Goal: Information Seeking & Learning: Learn about a topic

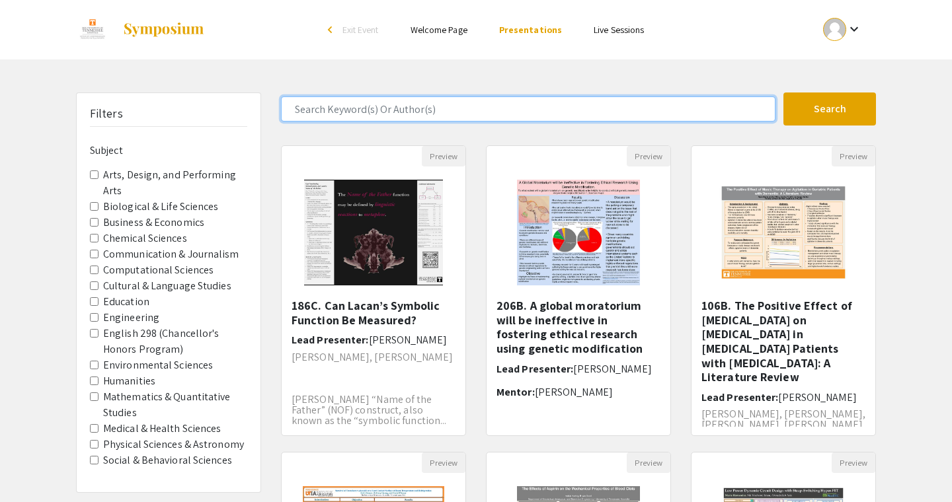
click at [412, 104] on input "Search Keyword(s) Or Author(s)" at bounding box center [528, 108] width 494 height 25
type input "[PERSON_NAME]"
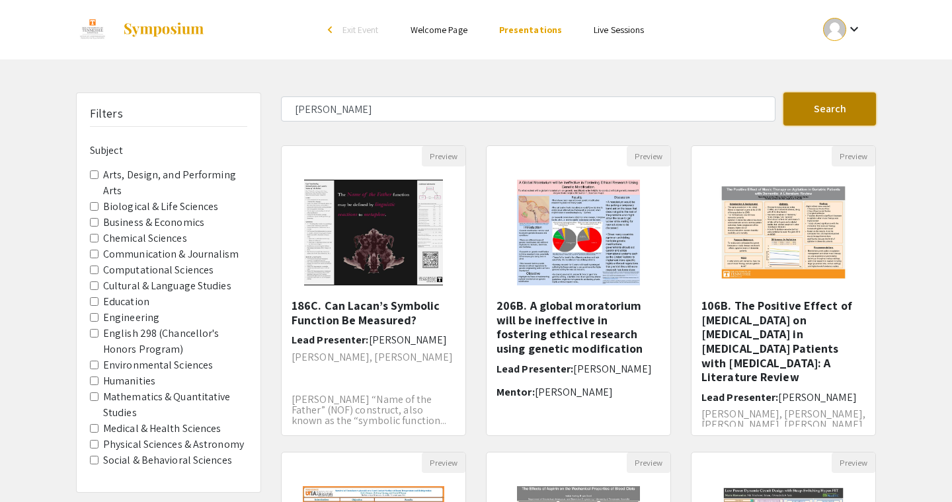
click at [843, 108] on button "Search" at bounding box center [829, 109] width 93 height 33
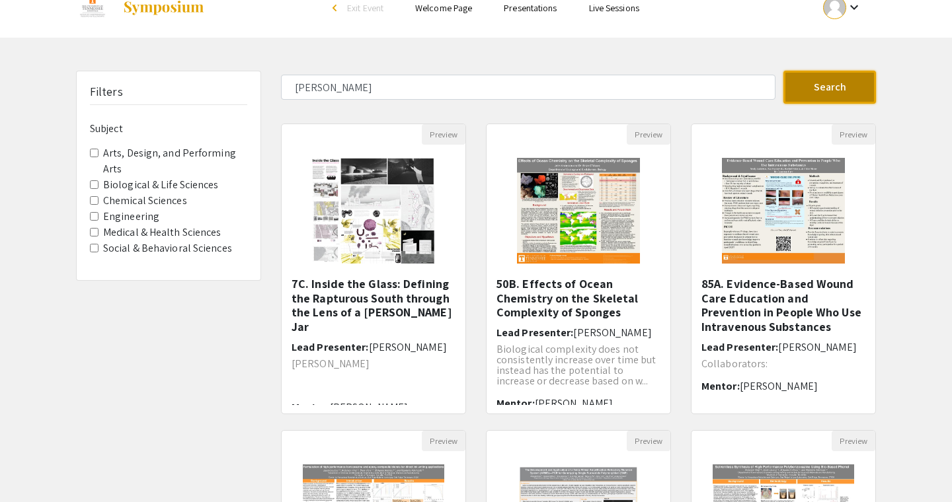
scroll to position [19, 0]
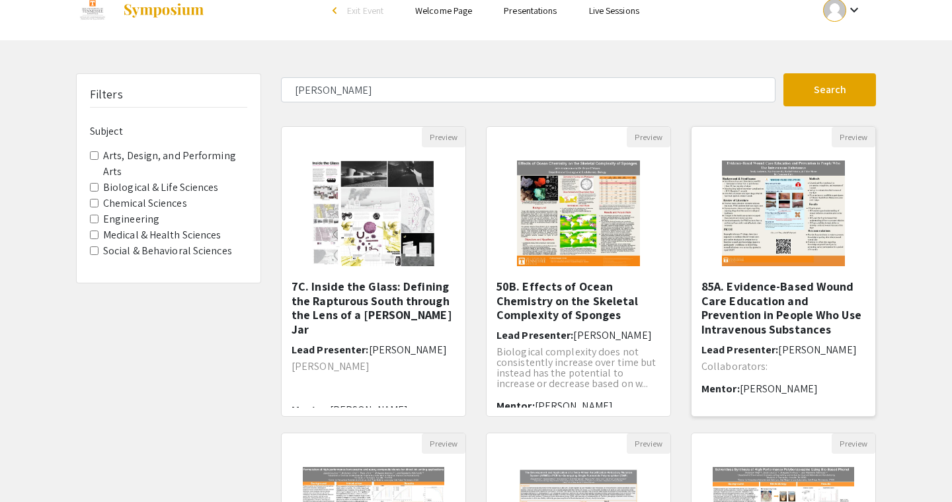
click at [779, 299] on h5 "85A. Evidence-Based Wound Care Education and Prevention in People Who Use Intra…" at bounding box center [783, 308] width 164 height 57
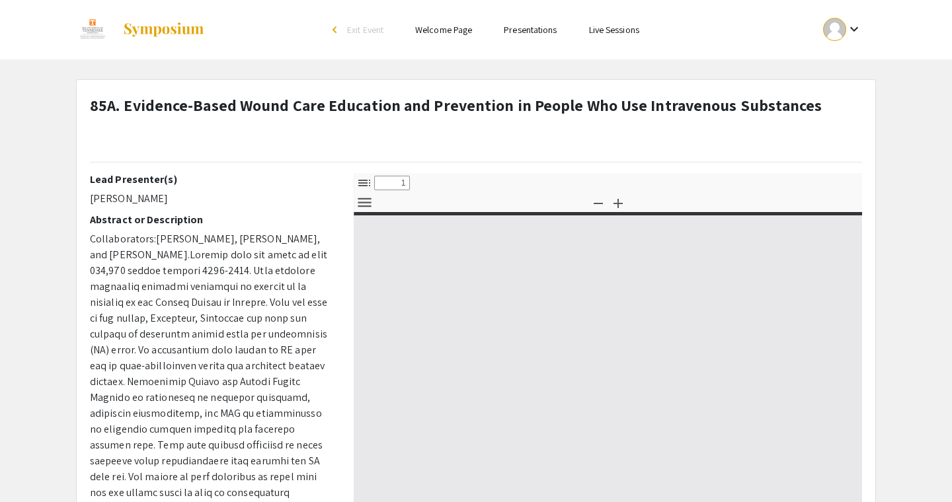
select select "custom"
type input "0"
select select "custom"
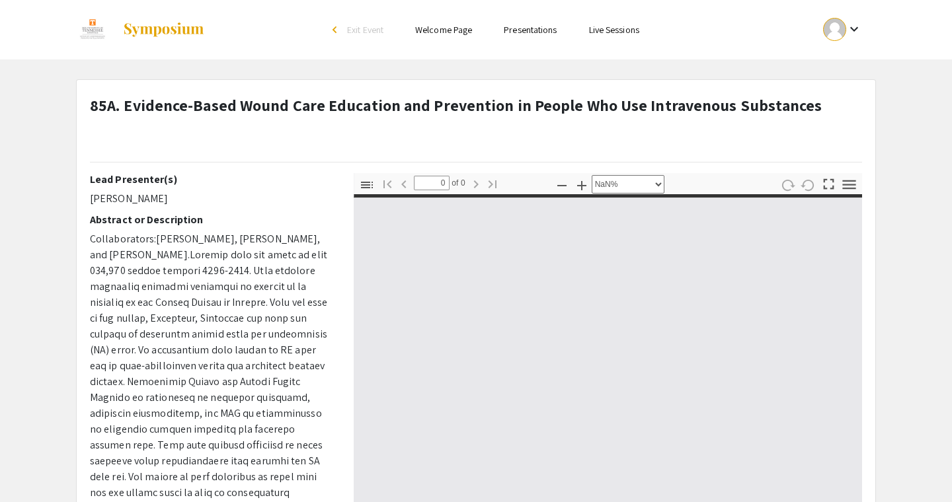
type input "1"
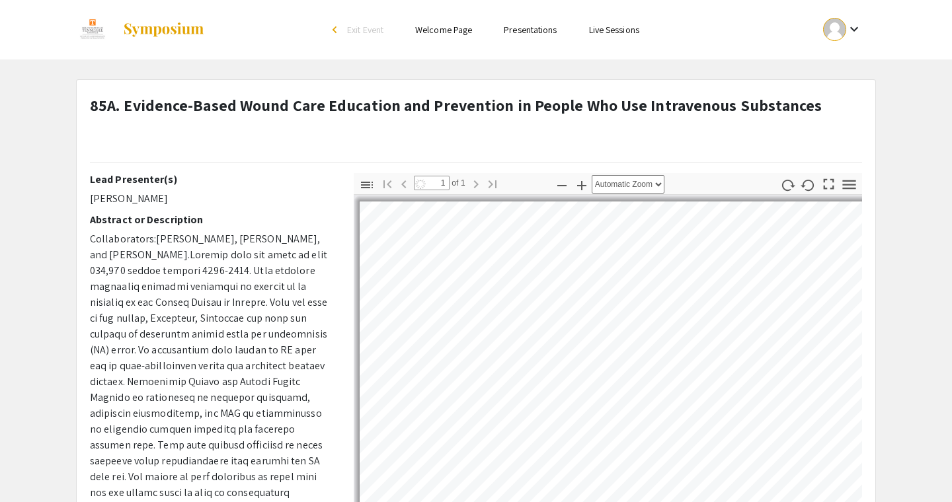
select select "auto"
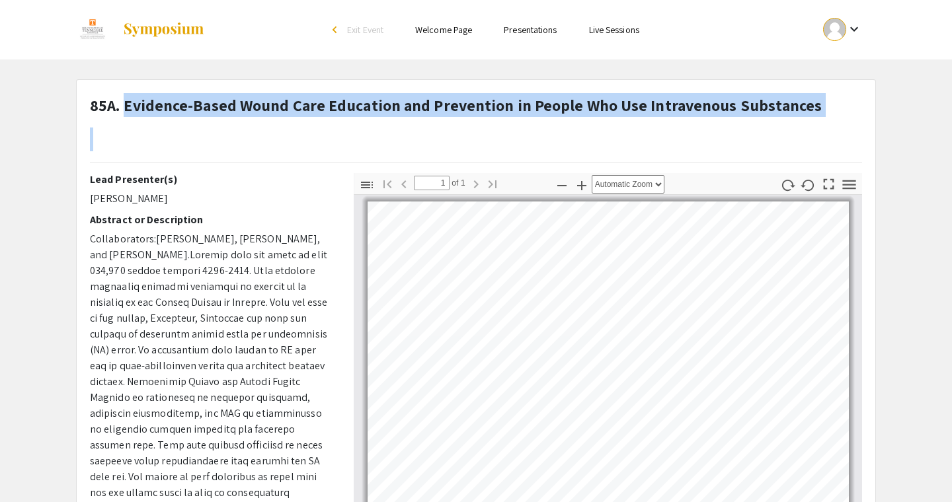
drag, startPoint x: 815, startPoint y: 105, endPoint x: 126, endPoint y: 103, distance: 689.3
click at [126, 103] on div "85A. Evidence-Based Wound Care Education and Prevention in People Who Use Intra…" at bounding box center [476, 133] width 792 height 80
copy h1 "Evidence-Based Wound Care Education and Prevention in People Who Use Intravenou…"
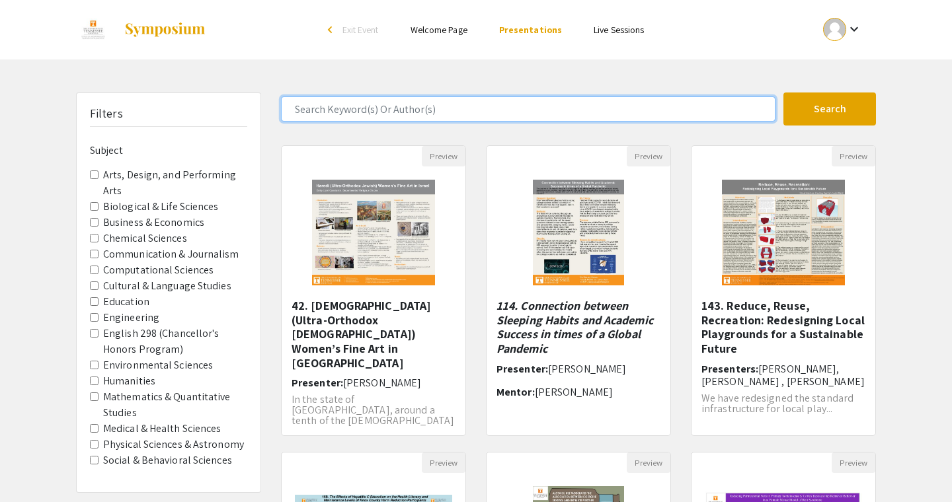
click at [502, 111] on input "Search Keyword(s) Or Author(s)" at bounding box center [528, 108] width 494 height 25
type input "[PERSON_NAME]"
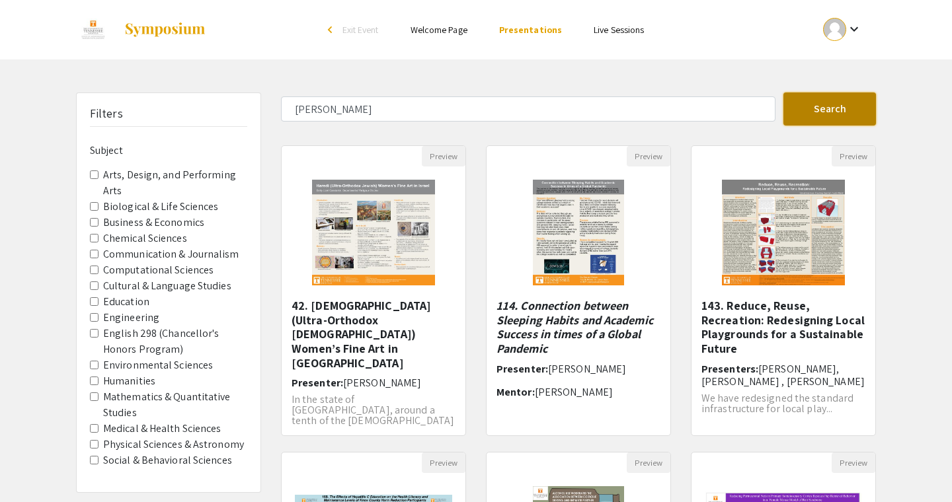
click at [803, 125] on button "Search" at bounding box center [829, 109] width 93 height 33
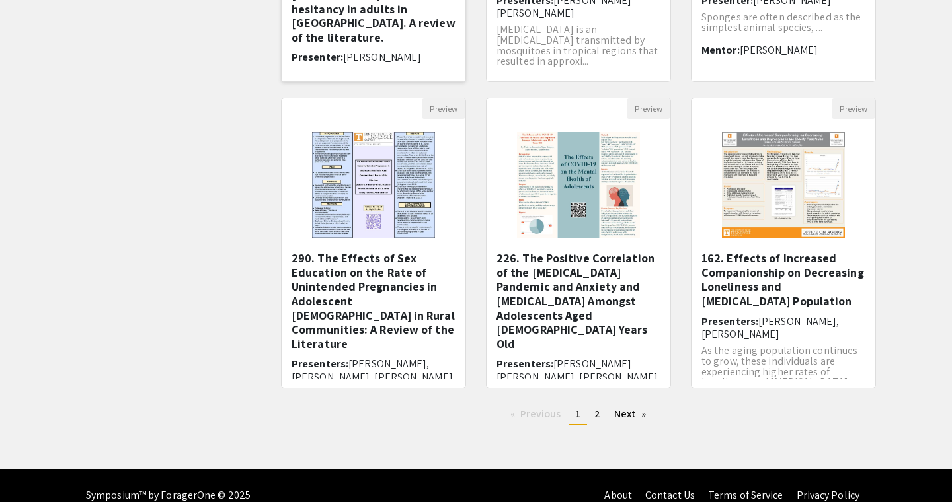
scroll to position [351, 0]
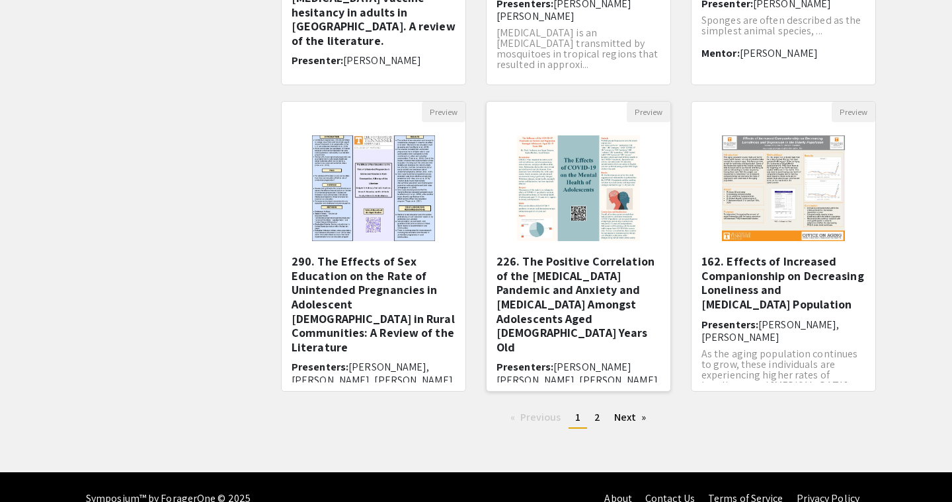
click at [570, 284] on h5 "226. The Positive Correlation of the COVID-19 Pandemic and Anxiety and Depressi…" at bounding box center [578, 304] width 164 height 100
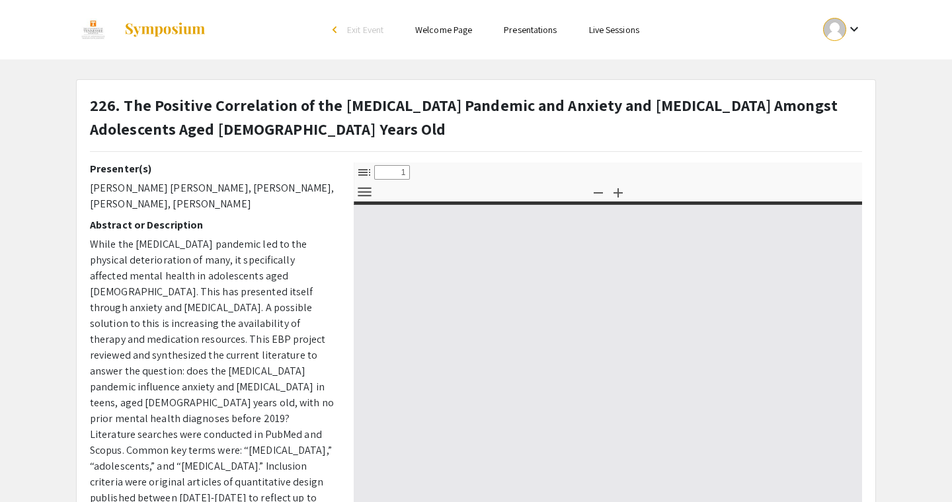
select select "custom"
type input "0"
select select "custom"
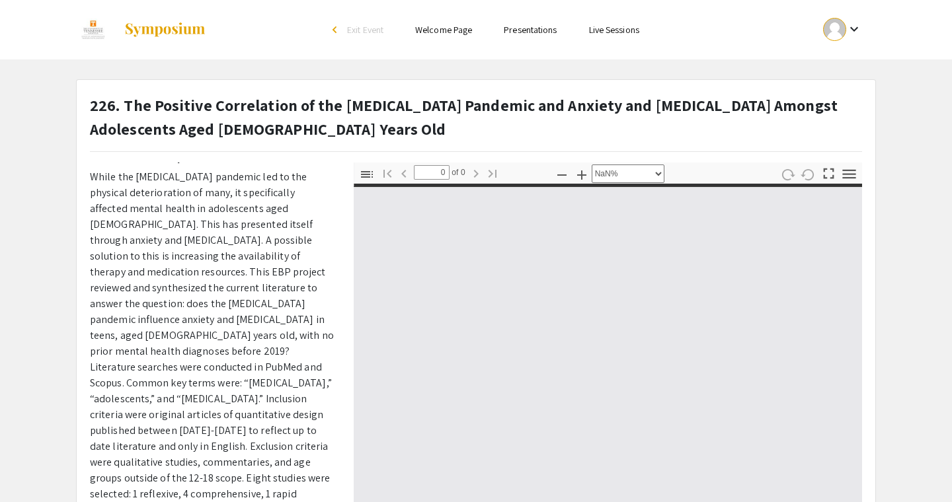
type input "1"
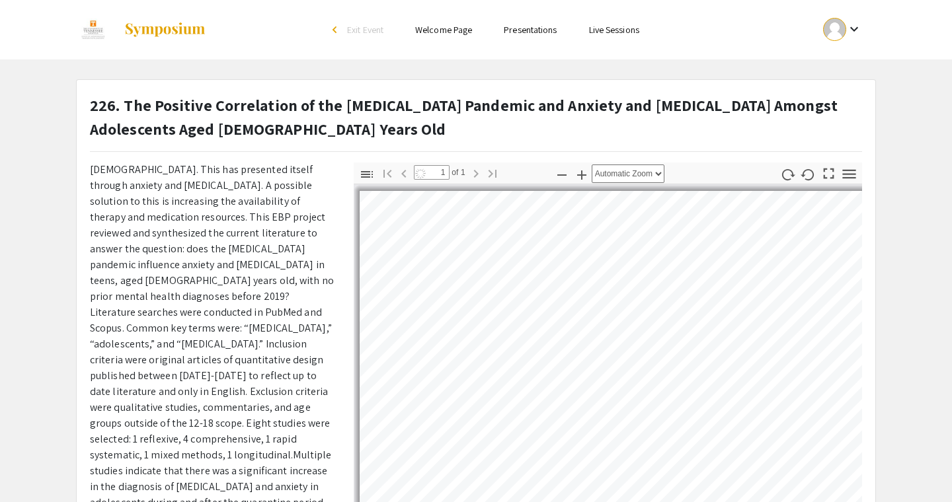
select select "auto"
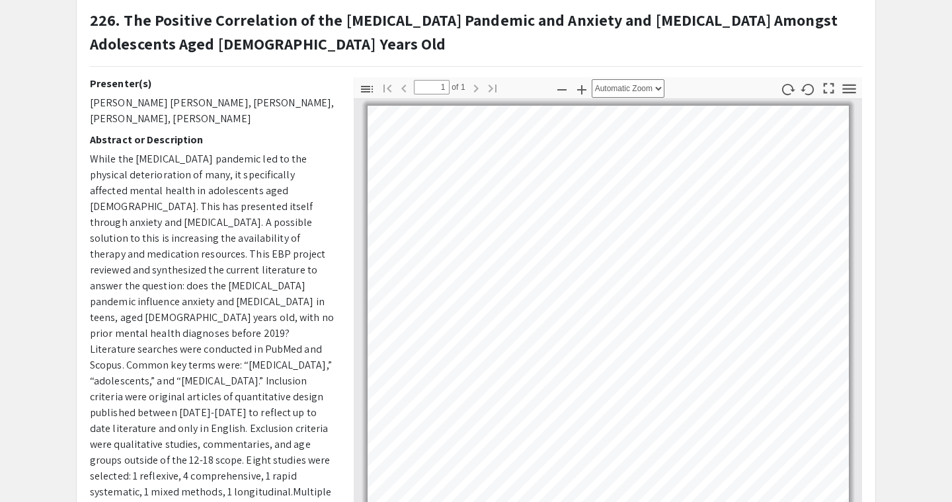
scroll to position [0, 0]
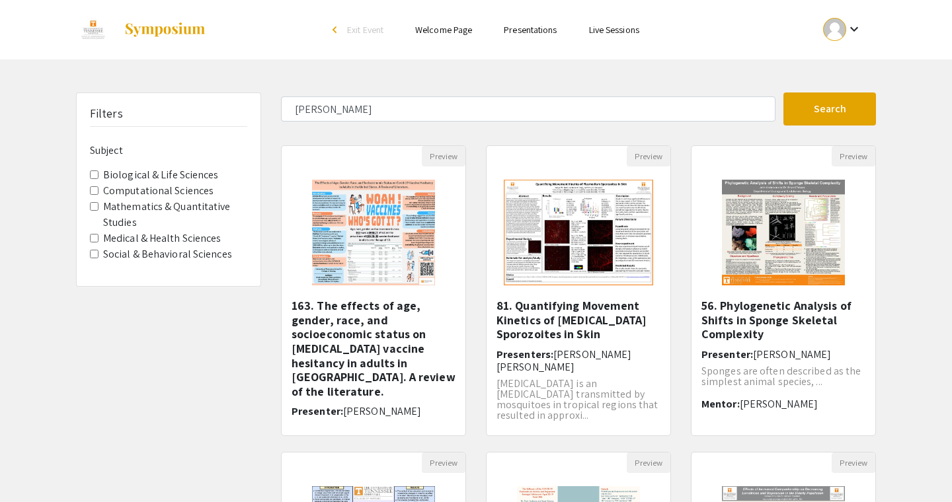
click at [443, 33] on link "Welcome Page" at bounding box center [443, 30] width 57 height 12
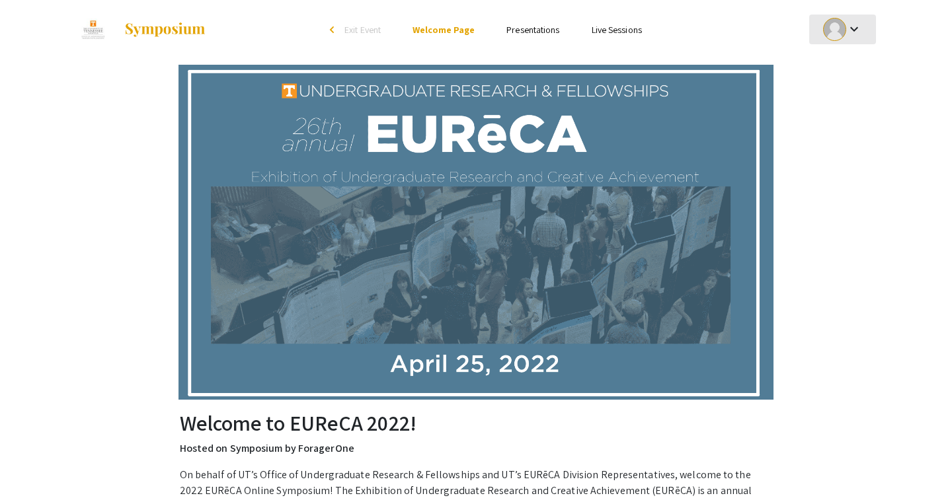
click at [867, 38] on button "keyboard_arrow_down" at bounding box center [842, 30] width 67 height 30
click at [907, 60] on div at bounding box center [476, 251] width 952 height 502
click at [529, 37] on li "Presentations" at bounding box center [532, 30] width 85 height 16
click at [341, 30] on li "arrow_back_ios Exit Event" at bounding box center [359, 30] width 76 height 16
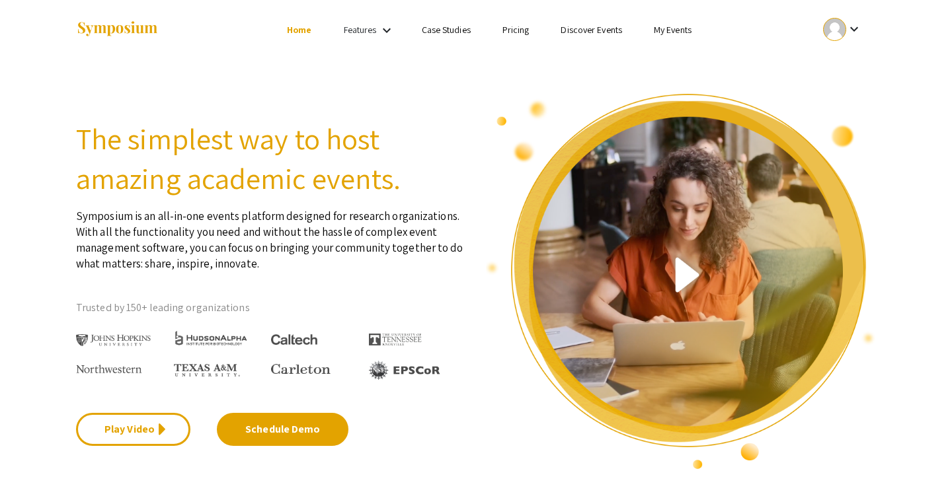
click at [386, 36] on mat-icon "keyboard_arrow_down" at bounding box center [387, 30] width 16 height 16
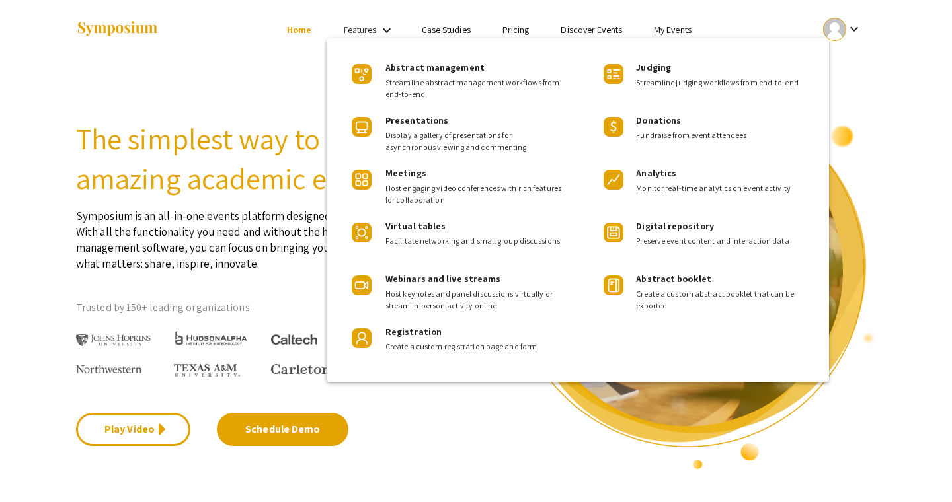
click at [225, 84] on div at bounding box center [476, 251] width 952 height 502
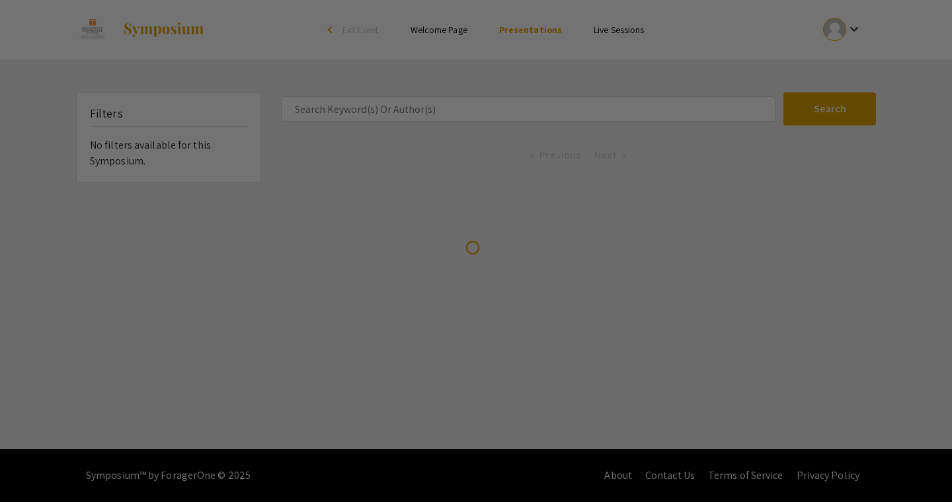
click at [441, 113] on div at bounding box center [476, 251] width 952 height 502
click at [402, 113] on div at bounding box center [476, 251] width 952 height 502
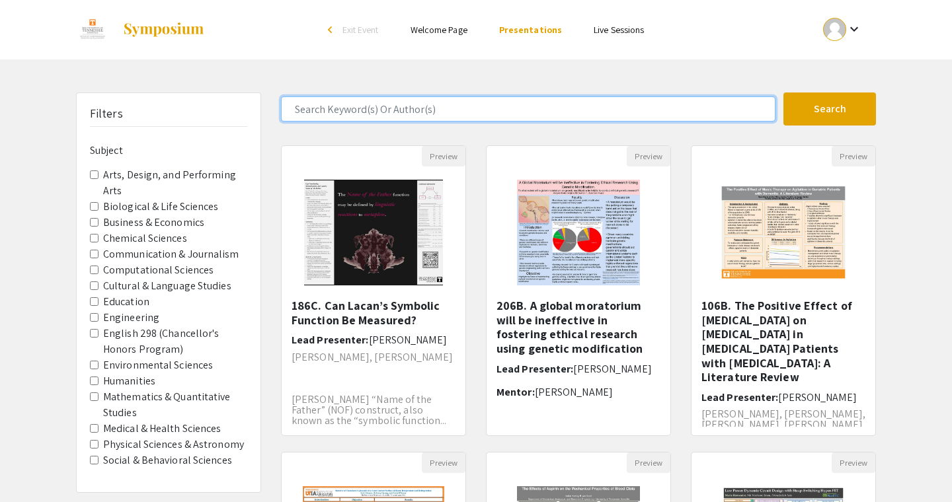
click at [401, 112] on input "Search Keyword(s) Or Author(s)" at bounding box center [528, 108] width 494 height 25
click at [783, 93] on button "Search" at bounding box center [829, 109] width 93 height 33
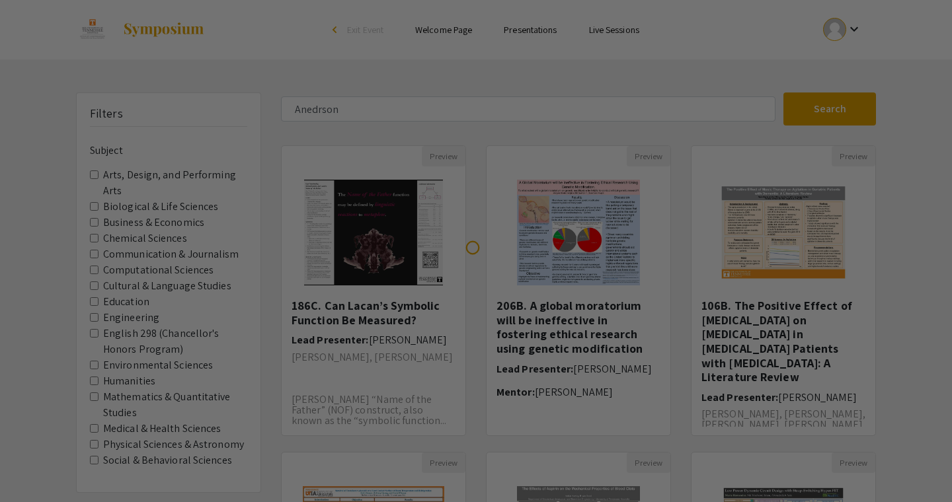
click at [400, 111] on div at bounding box center [476, 251] width 952 height 502
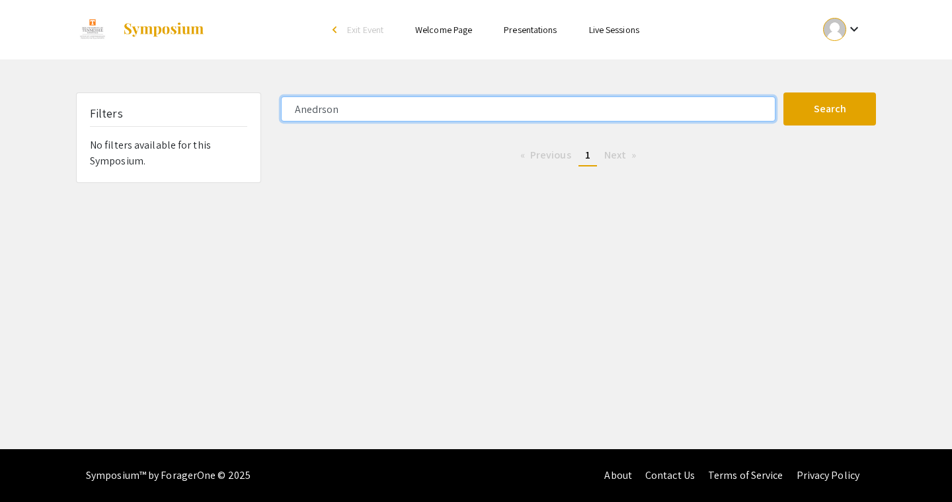
drag, startPoint x: 388, startPoint y: 110, endPoint x: 350, endPoint y: 118, distance: 38.6
click at [350, 118] on input "Anedrson" at bounding box center [528, 108] width 494 height 25
type input "[PERSON_NAME]"
click at [783, 93] on button "Search" at bounding box center [829, 109] width 93 height 33
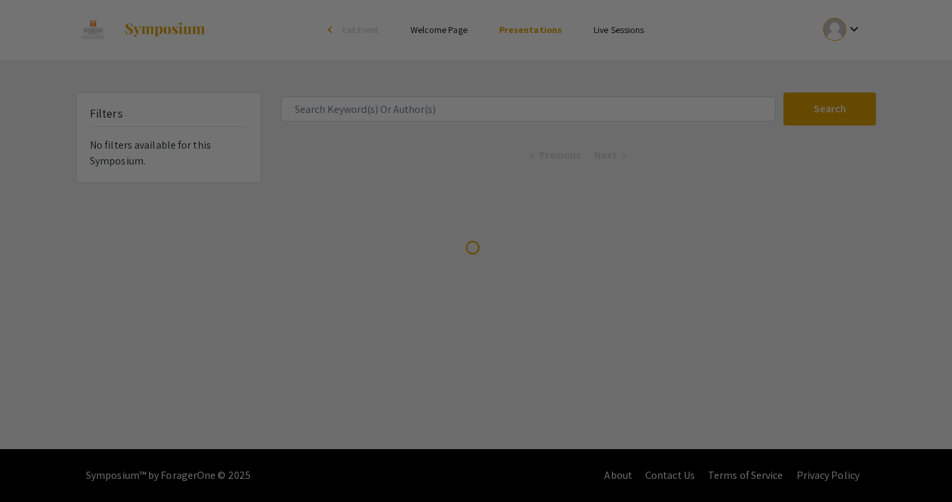
click at [447, 126] on div at bounding box center [476, 251] width 952 height 502
click at [447, 119] on div at bounding box center [476, 251] width 952 height 502
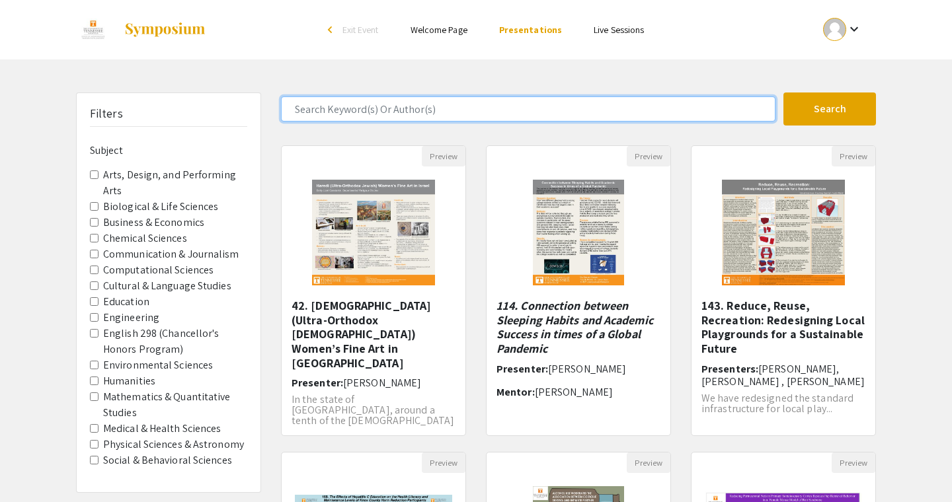
click at [447, 110] on input "Search Keyword(s) Or Author(s)" at bounding box center [528, 108] width 494 height 25
type input "[PERSON_NAME]"
click at [783, 93] on button "Search" at bounding box center [829, 109] width 93 height 33
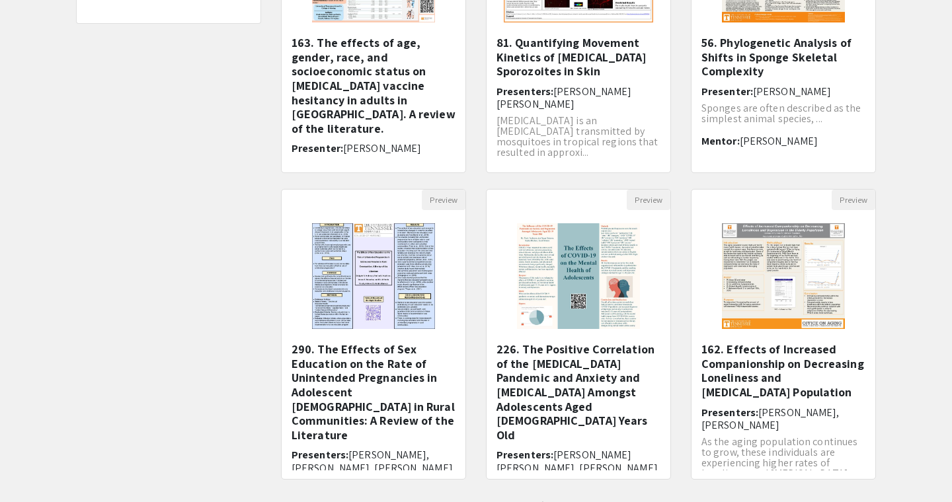
scroll to position [261, 0]
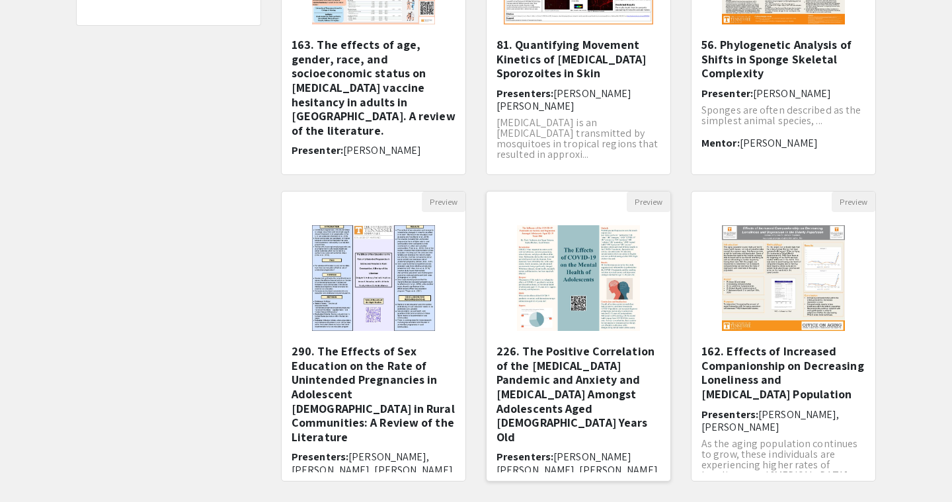
click at [540, 365] on h5 "226. The Positive Correlation of the COVID-19 Pandemic and Anxiety and Depressi…" at bounding box center [578, 394] width 164 height 100
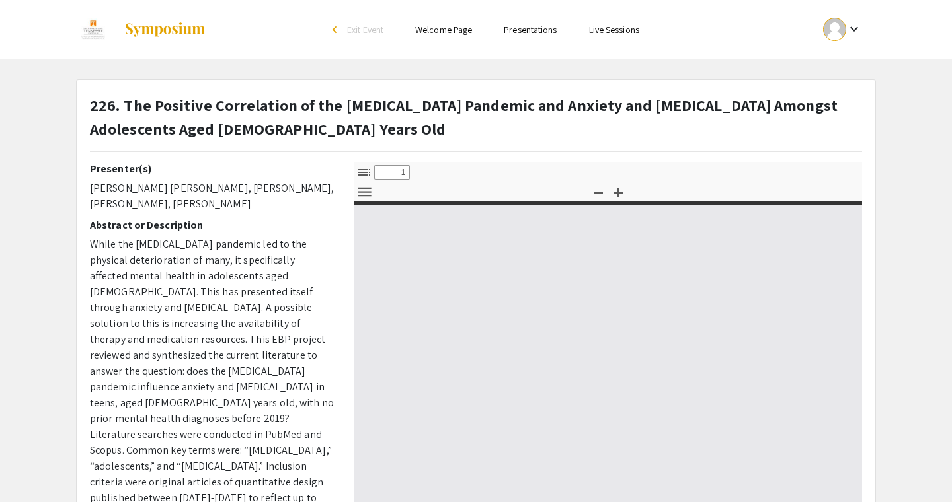
select select "custom"
type input "0"
select select "custom"
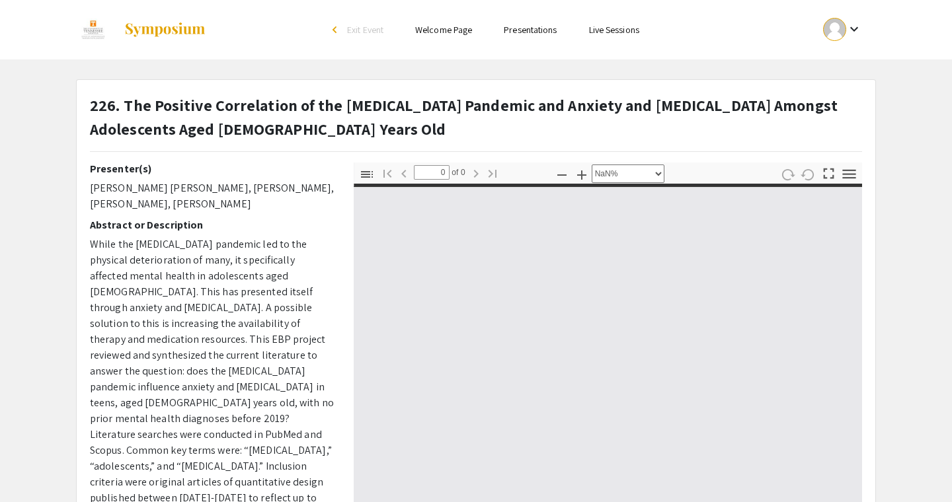
type input "1"
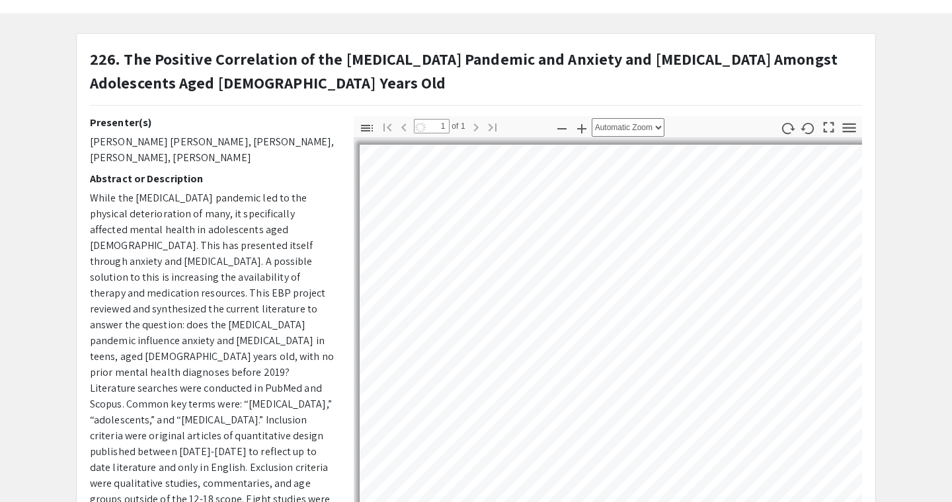
select select "auto"
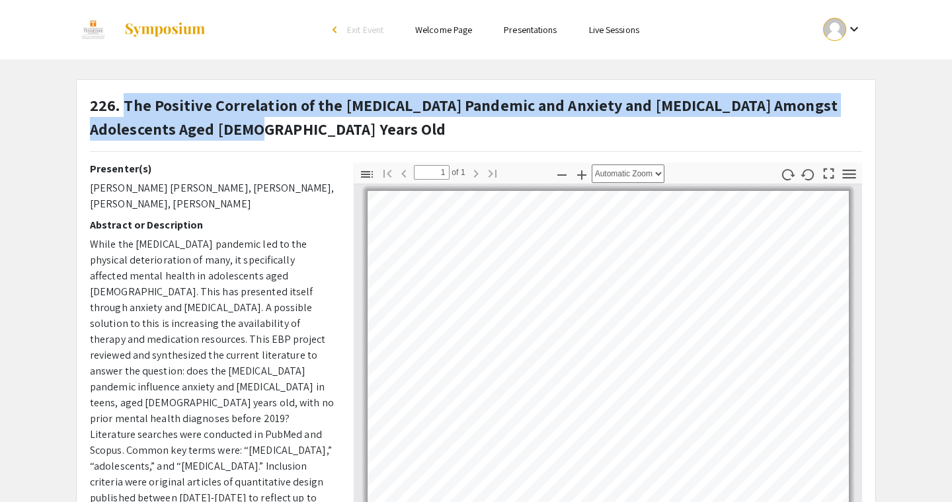
drag, startPoint x: 241, startPoint y: 141, endPoint x: 125, endPoint y: 103, distance: 121.8
click at [125, 103] on div "226. The Positive Correlation of the COVID-19 Pandemic and Anxiety and Depressi…" at bounding box center [476, 122] width 772 height 58
copy strong "The Positive Correlation of the COVID-19 Pandemic and Anxiety and Depression Am…"
